Goal: Task Accomplishment & Management: Complete application form

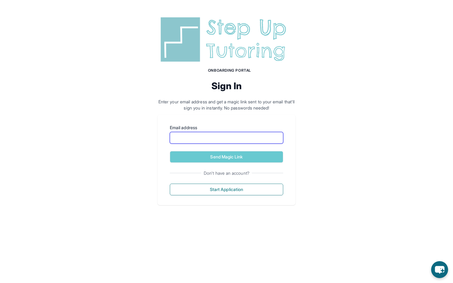
click at [192, 134] on input "Email address" at bounding box center [226, 138] width 113 height 12
click at [134, 102] on div "Onboarding Portal Sign In Enter your email address and get a magic link sent to…" at bounding box center [226, 110] width 453 height 220
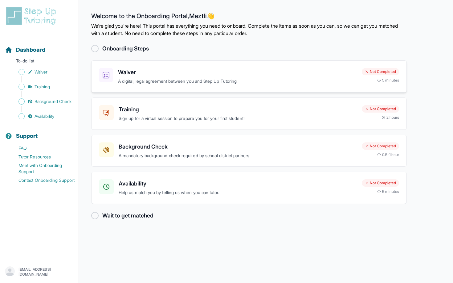
click at [152, 79] on p "A digital, legal agreement between you and Step Up Tutoring" at bounding box center [237, 81] width 239 height 7
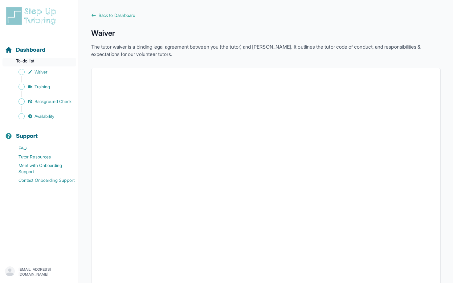
click at [23, 60] on p "To-do list" at bounding box center [39, 62] width 74 height 9
click at [10, 51] on icon "Sidebar" at bounding box center [9, 50] width 6 height 6
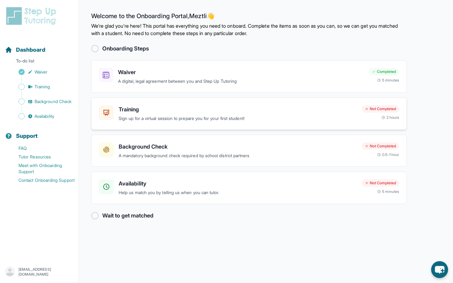
click at [213, 112] on h3 "Training" at bounding box center [238, 109] width 238 height 9
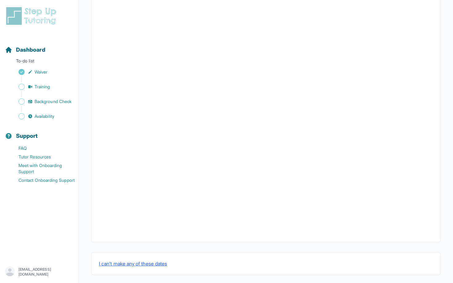
scroll to position [150, 0]
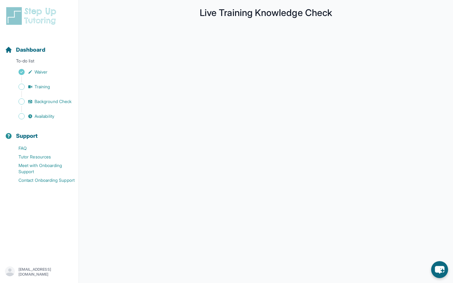
scroll to position [20, 0]
click at [40, 51] on span "Dashboard" at bounding box center [30, 50] width 29 height 9
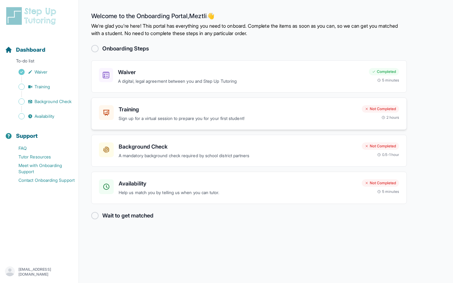
click at [139, 107] on h3 "Training" at bounding box center [238, 109] width 238 height 9
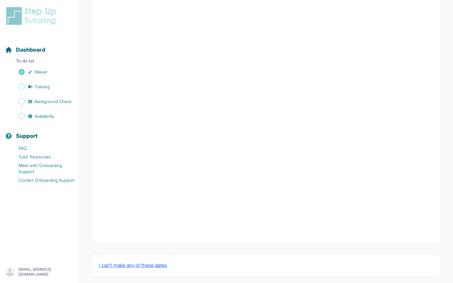
scroll to position [145, 0]
click at [35, 51] on span "Dashboard" at bounding box center [30, 50] width 29 height 9
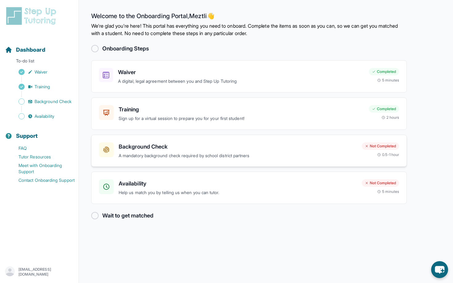
click at [146, 146] on h3 "Background Check" at bounding box center [238, 147] width 238 height 9
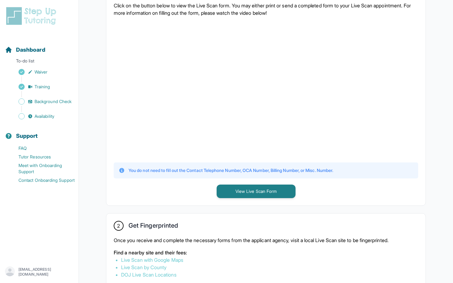
scroll to position [164, 0]
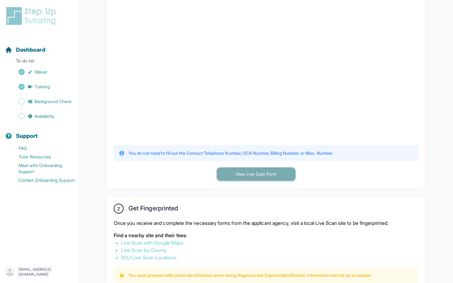
click at [237, 176] on button "View Live Scan Form" at bounding box center [255, 175] width 79 height 14
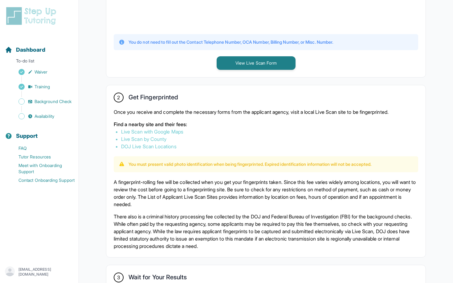
scroll to position [276, 0]
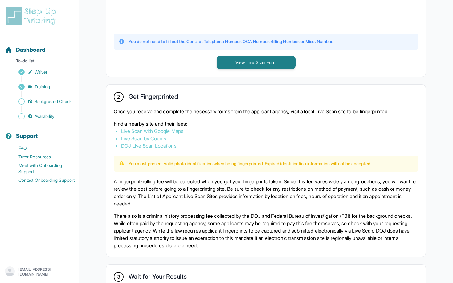
click at [156, 140] on link "Live Scan by County" at bounding box center [143, 138] width 45 height 6
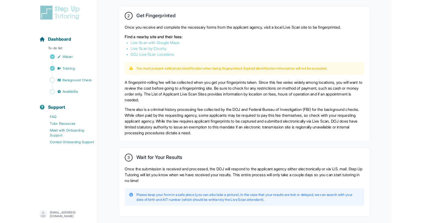
scroll to position [354, 0]
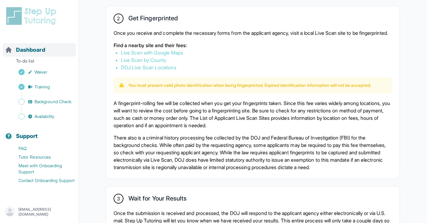
click at [30, 51] on span "Dashboard" at bounding box center [30, 50] width 29 height 9
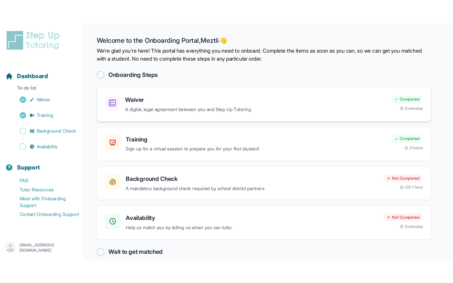
scroll to position [10, 0]
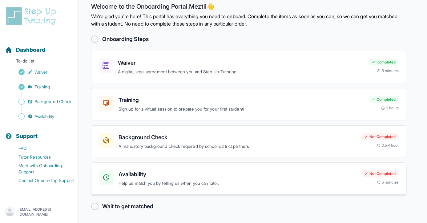
click at [156, 175] on h3 "Availability" at bounding box center [238, 174] width 238 height 9
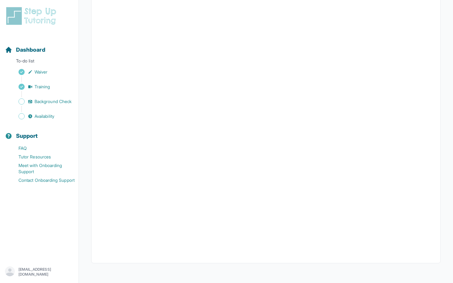
scroll to position [75, 0]
click at [35, 51] on span "Dashboard" at bounding box center [30, 50] width 29 height 9
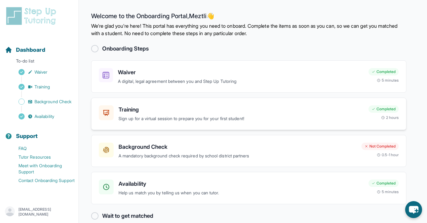
scroll to position [10, 0]
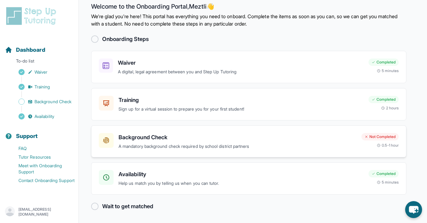
click at [174, 136] on h3 "Background Check" at bounding box center [238, 137] width 238 height 9
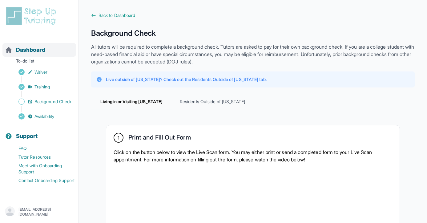
click at [38, 50] on span "Dashboard" at bounding box center [30, 50] width 29 height 9
